Goal: Task Accomplishment & Management: Manage account settings

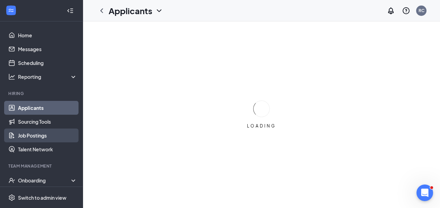
click at [44, 132] on link "Job Postings" at bounding box center [47, 136] width 59 height 14
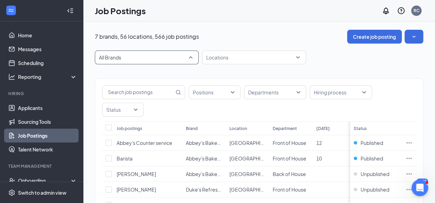
click at [184, 63] on span "All Brands" at bounding box center [146, 57] width 95 height 13
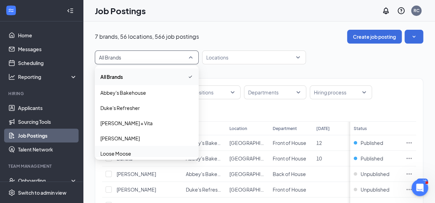
click at [145, 152] on span "Loose Moose" at bounding box center [146, 153] width 93 height 7
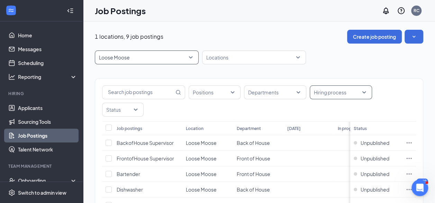
scroll to position [97, 0]
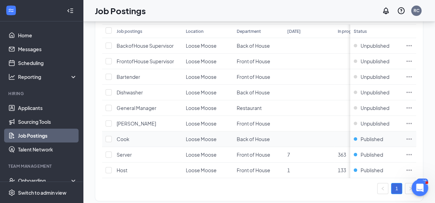
click at [412, 136] on icon "Ellipses" at bounding box center [408, 139] width 7 height 7
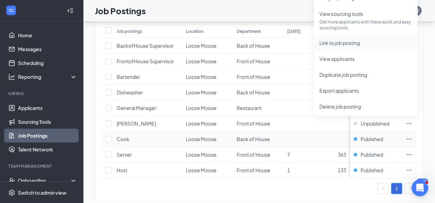
click at [346, 41] on span "Link to job posting" at bounding box center [339, 43] width 40 height 6
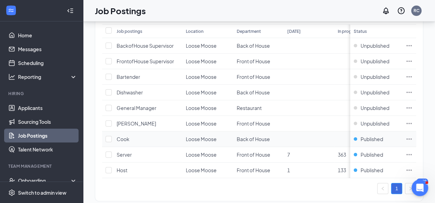
click at [412, 136] on icon "Ellipses" at bounding box center [408, 139] width 7 height 7
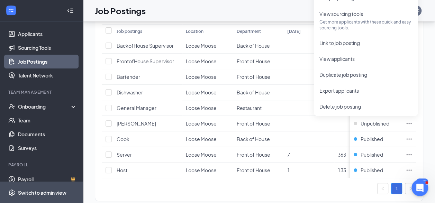
scroll to position [76, 0]
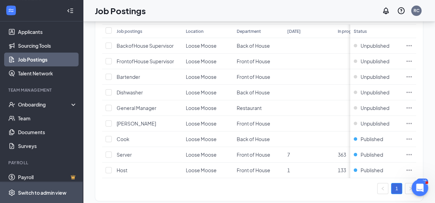
click at [44, 192] on div "Switch to admin view" at bounding box center [42, 192] width 48 height 7
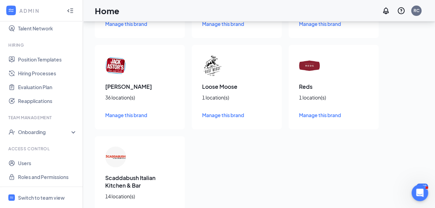
scroll to position [104, 0]
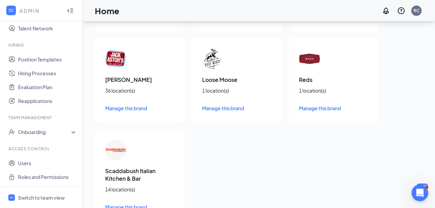
click at [226, 108] on span "Manage this brand" at bounding box center [223, 108] width 42 height 6
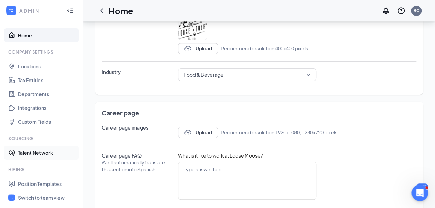
scroll to position [176, 0]
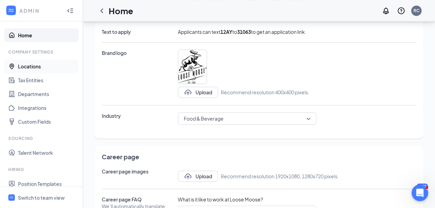
click at [44, 66] on link "Locations" at bounding box center [47, 66] width 59 height 14
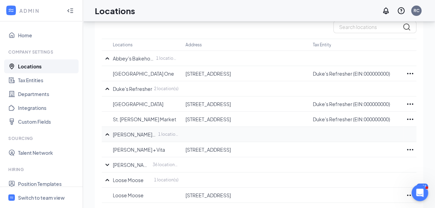
scroll to position [122, 0]
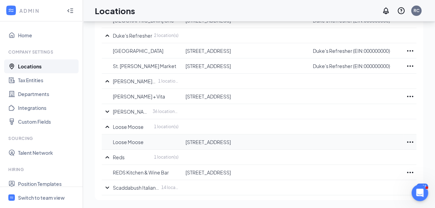
click at [409, 141] on icon "Ellipses" at bounding box center [410, 141] width 6 height 1
click at [382, 163] on p "Edit" at bounding box center [379, 162] width 58 height 7
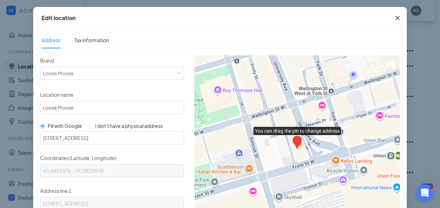
click at [393, 14] on icon "Cross" at bounding box center [397, 18] width 8 height 8
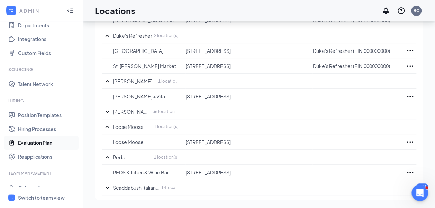
scroll to position [69, 0]
click at [51, 115] on link "Position Templates" at bounding box center [47, 115] width 59 height 14
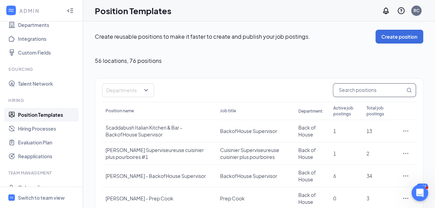
click at [355, 94] on input "text" at bounding box center [369, 90] width 72 height 13
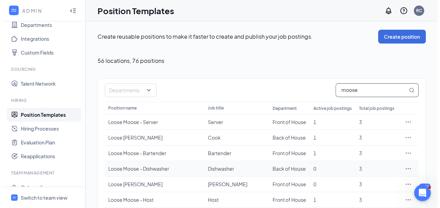
scroll to position [35, 0]
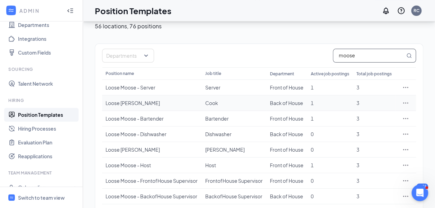
type input "moose"
click at [404, 102] on icon "Ellipses" at bounding box center [405, 103] width 7 height 7
click at [377, 117] on span "Edit" at bounding box center [373, 117] width 59 height 8
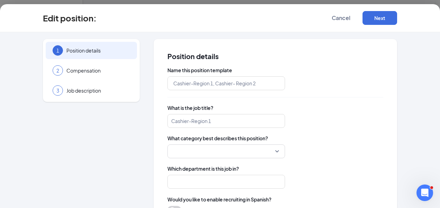
type input "Loose [PERSON_NAME]"
type input "Cook"
type input "Back of House"
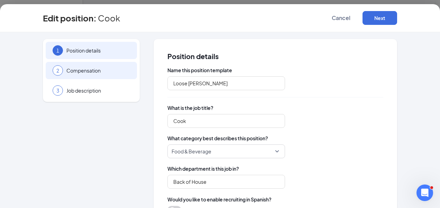
click at [96, 71] on span "Compensation" at bounding box center [98, 70] width 64 height 7
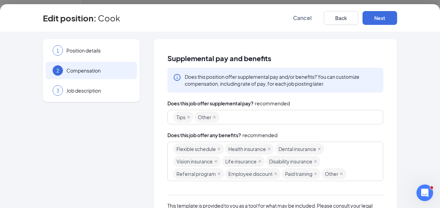
scroll to position [35, 0]
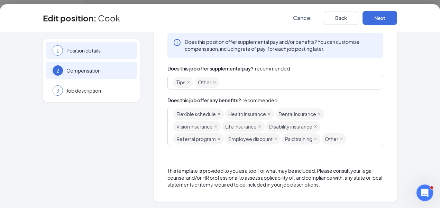
click at [90, 53] on span "Position details" at bounding box center [98, 50] width 64 height 7
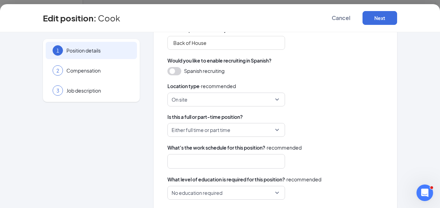
scroll to position [18, 0]
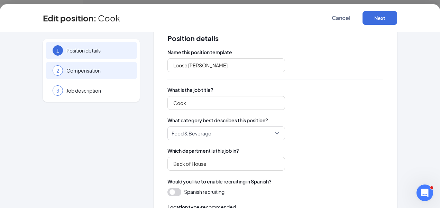
click at [104, 69] on span "Compensation" at bounding box center [98, 70] width 64 height 7
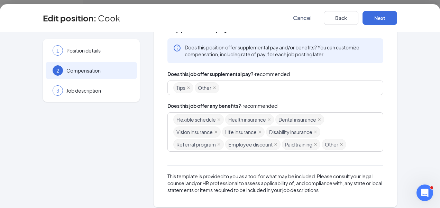
scroll to position [35, 0]
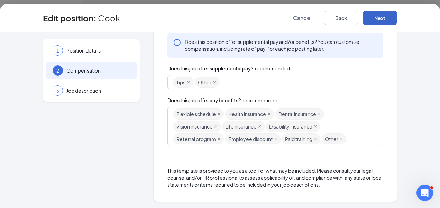
click at [380, 19] on button "Next" at bounding box center [379, 18] width 35 height 14
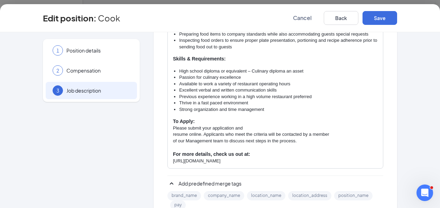
scroll to position [173, 0]
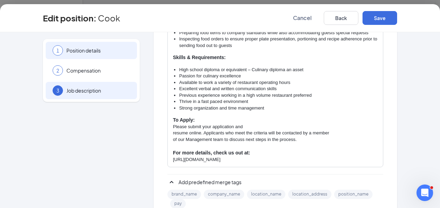
click at [89, 50] on span "Position details" at bounding box center [98, 50] width 64 height 7
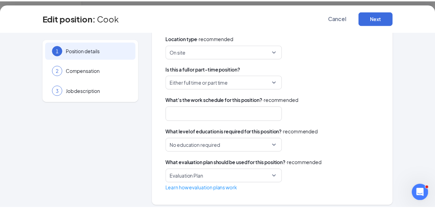
scroll to position [191, 0]
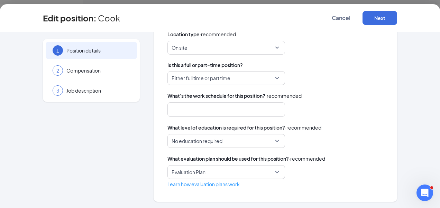
click at [220, 106] on div at bounding box center [222, 109] width 99 height 11
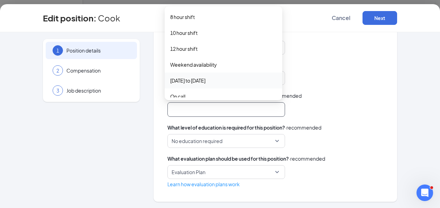
click at [355, 112] on div "weekend_availability monday_to_friday on_call 8 hour shift 10 hour shift 12 hou…" at bounding box center [275, 109] width 216 height 15
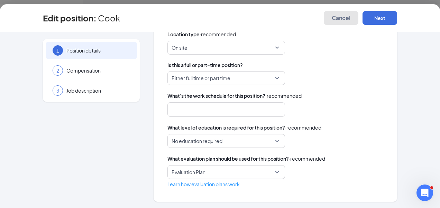
click at [337, 15] on span "Cancel" at bounding box center [341, 18] width 19 height 7
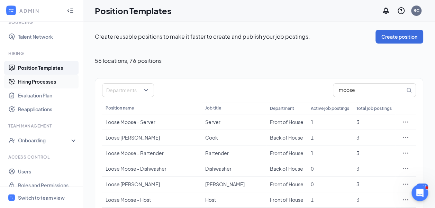
scroll to position [124, 0]
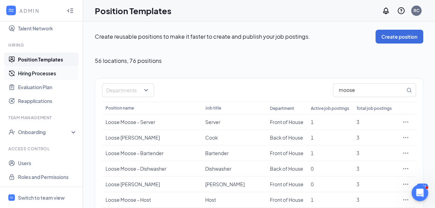
click at [54, 73] on link "Hiring Processes" at bounding box center [47, 73] width 59 height 14
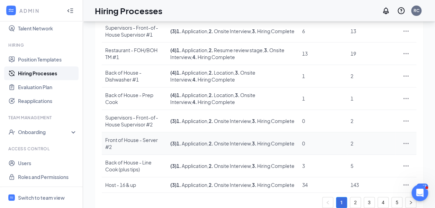
scroll to position [157, 0]
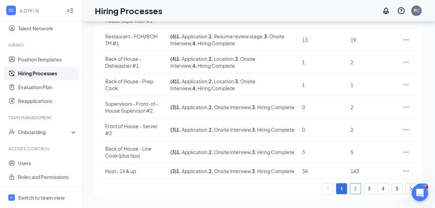
click at [355, 186] on link "2" at bounding box center [355, 189] width 10 height 10
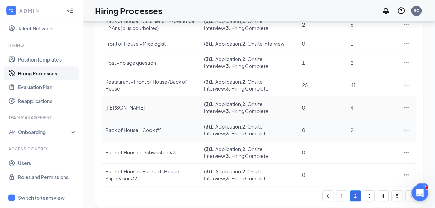
scroll to position [150, 0]
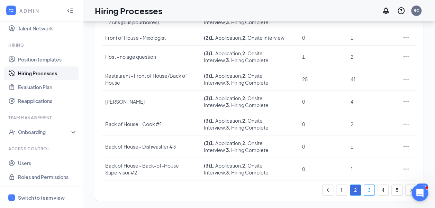
click at [366, 188] on link "3" at bounding box center [369, 190] width 10 height 10
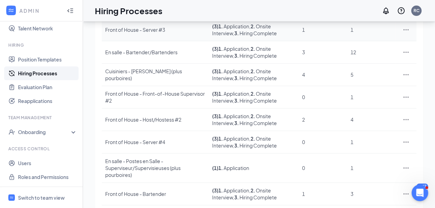
scroll to position [157, 0]
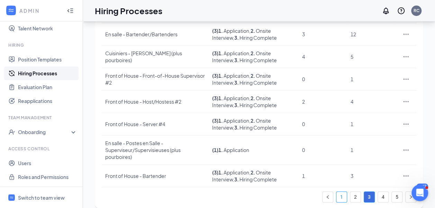
click at [340, 192] on link "1" at bounding box center [341, 197] width 10 height 10
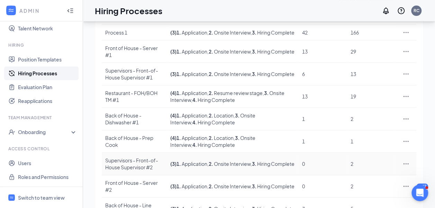
scroll to position [0, 0]
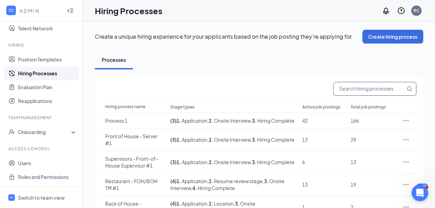
click at [366, 89] on input "text" at bounding box center [369, 88] width 72 height 13
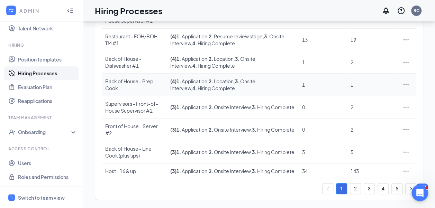
scroll to position [157, 0]
click at [404, 149] on icon "Ellipses" at bounding box center [405, 152] width 7 height 7
click at [369, 125] on span "View job postings" at bounding box center [363, 128] width 39 height 6
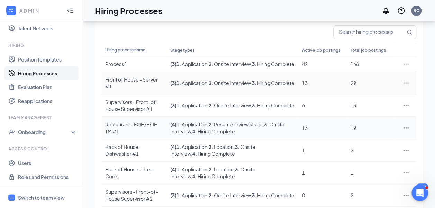
scroll to position [69, 0]
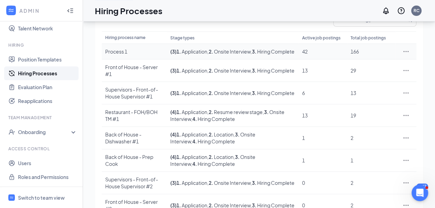
click at [407, 54] on icon "Ellipses" at bounding box center [405, 51] width 7 height 7
click at [371, 100] on span "View job postings" at bounding box center [363, 100] width 39 height 6
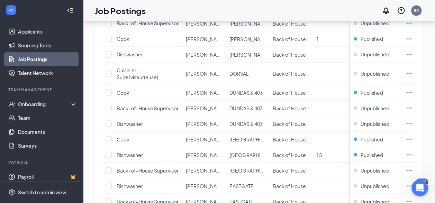
scroll to position [737, 0]
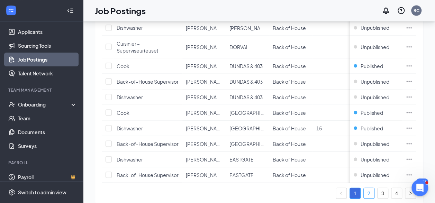
click at [373, 188] on link "2" at bounding box center [368, 193] width 10 height 10
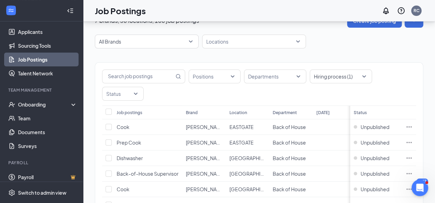
scroll to position [737, 0]
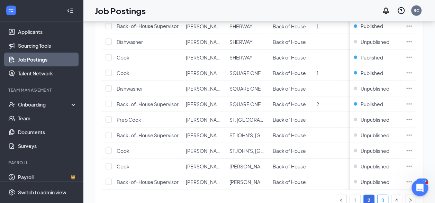
click at [388, 195] on link "3" at bounding box center [382, 200] width 10 height 10
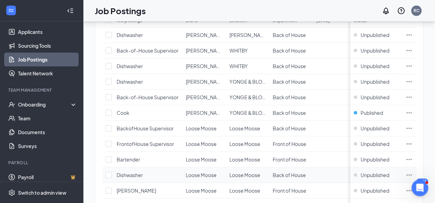
scroll to position [142, 0]
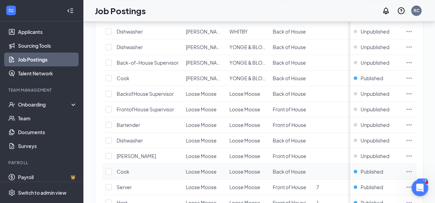
click at [412, 168] on icon "Ellipses" at bounding box center [408, 171] width 7 height 7
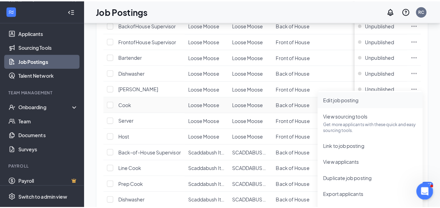
scroll to position [246, 0]
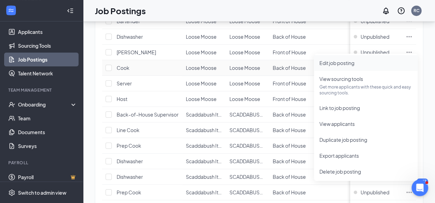
click at [359, 64] on span "Edit job posting" at bounding box center [365, 63] width 93 height 8
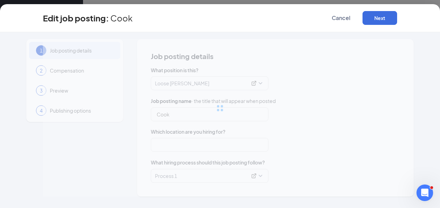
type input "Cook"
type input "Loose Moose"
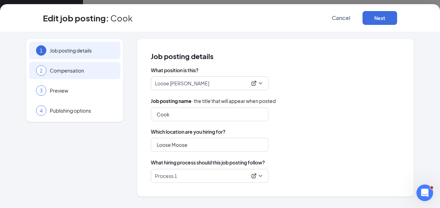
click at [73, 68] on span "Compensation" at bounding box center [82, 70] width 64 height 7
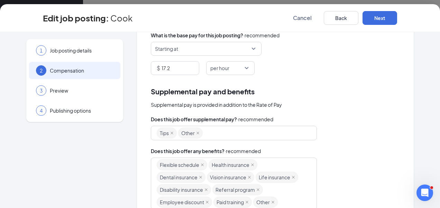
scroll to position [69, 0]
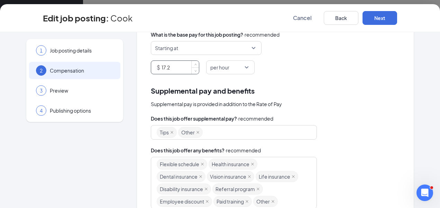
click at [175, 69] on input "17.2" at bounding box center [179, 67] width 37 height 13
type input "18.5"
click at [388, 14] on button "Next" at bounding box center [379, 18] width 35 height 14
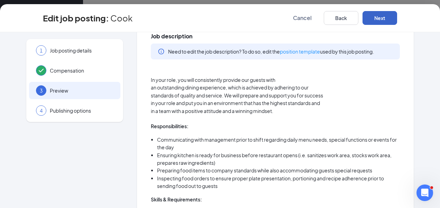
click at [380, 20] on button "Next" at bounding box center [379, 18] width 35 height 14
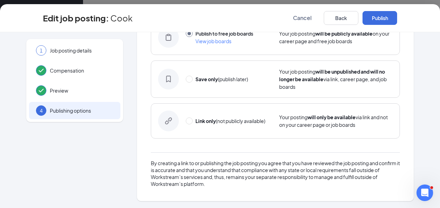
scroll to position [59, 0]
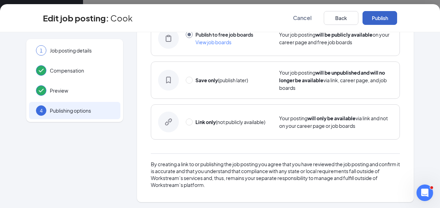
click at [383, 14] on button "Publish" at bounding box center [379, 18] width 35 height 14
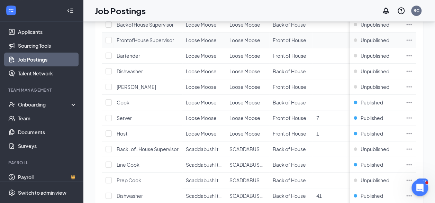
scroll to position [212, 0]
